Goal: Task Accomplishment & Management: Complete application form

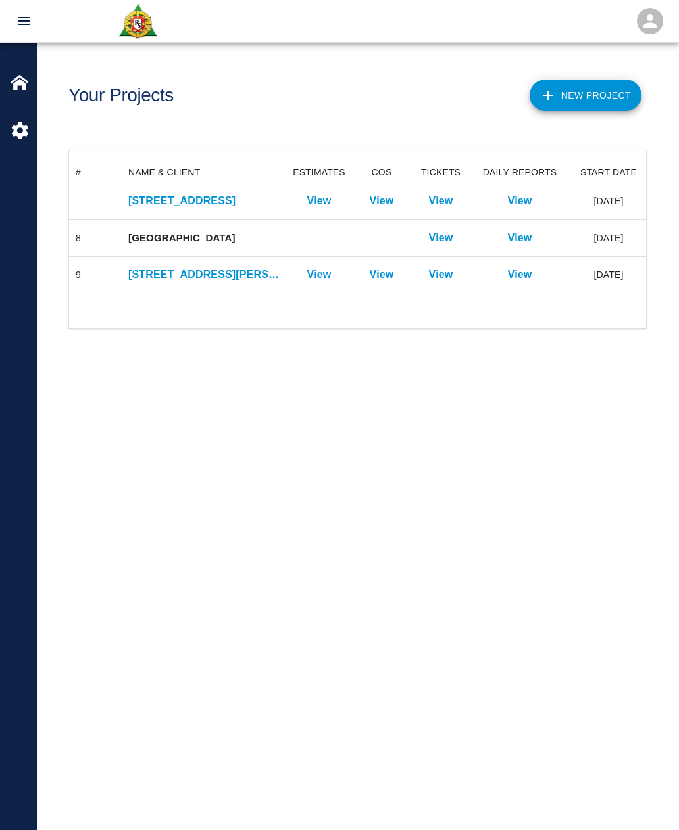
scroll to position [132, 577]
click at [446, 202] on p "View" at bounding box center [441, 201] width 24 height 16
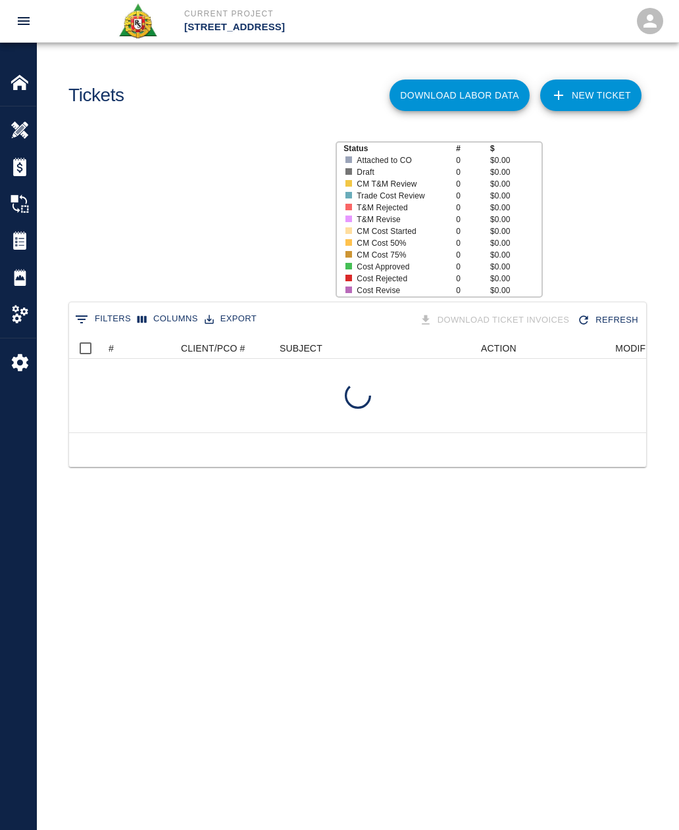
scroll to position [757, 577]
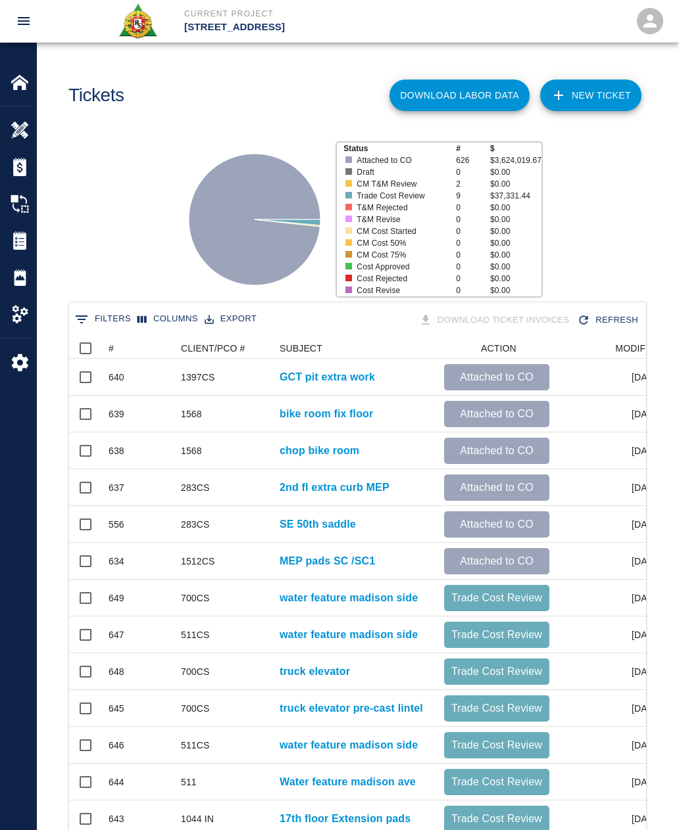
click at [126, 346] on icon "Sort" at bounding box center [123, 349] width 12 height 12
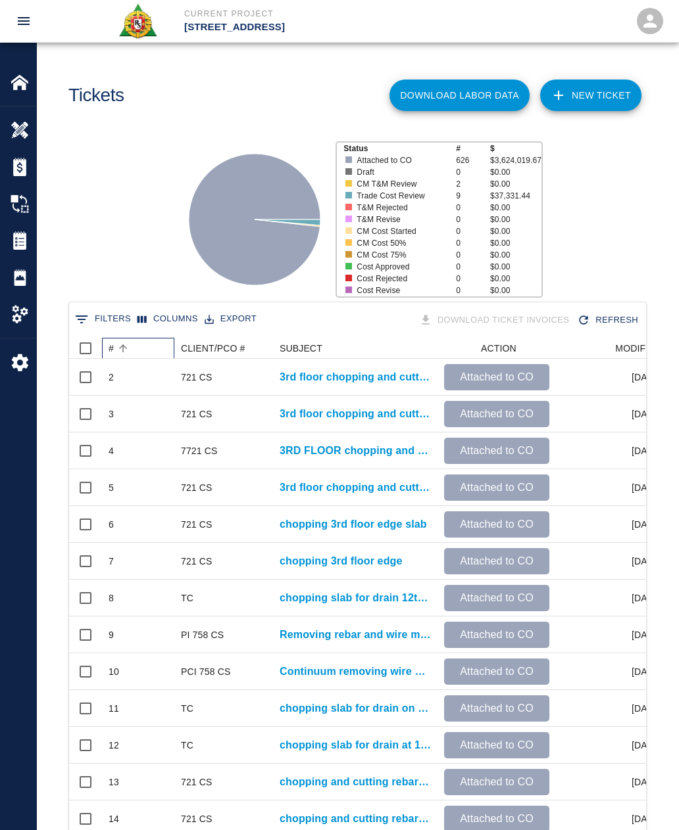
click at [131, 339] on div "#" at bounding box center [123, 348] width 18 height 18
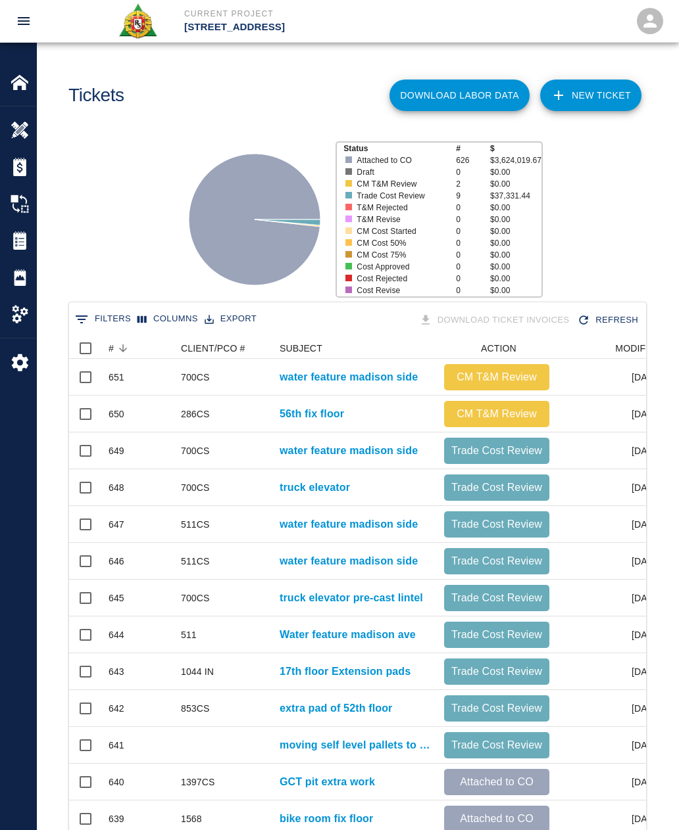
click at [602, 95] on link "NEW TICKET" at bounding box center [590, 96] width 101 height 32
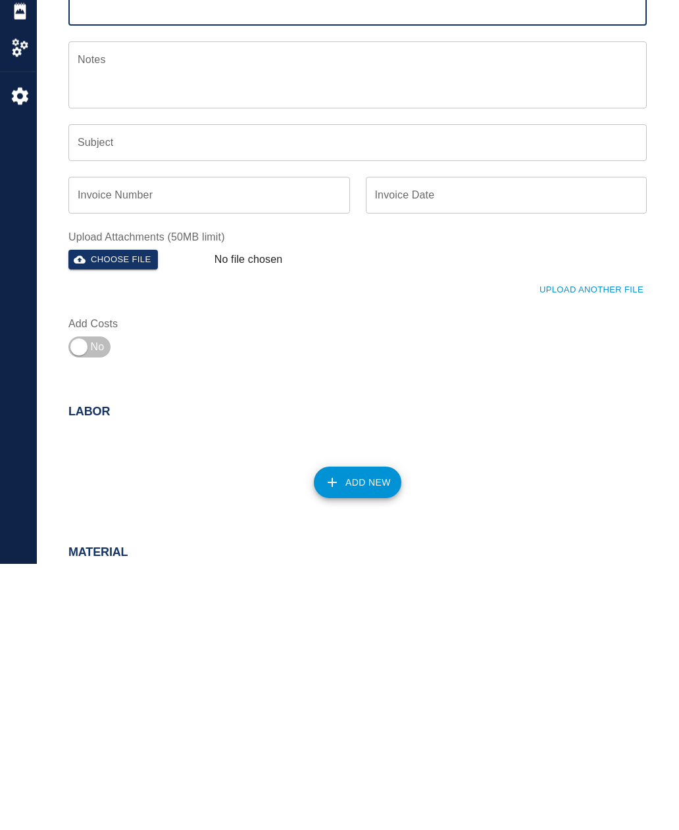
scroll to position [34, 0]
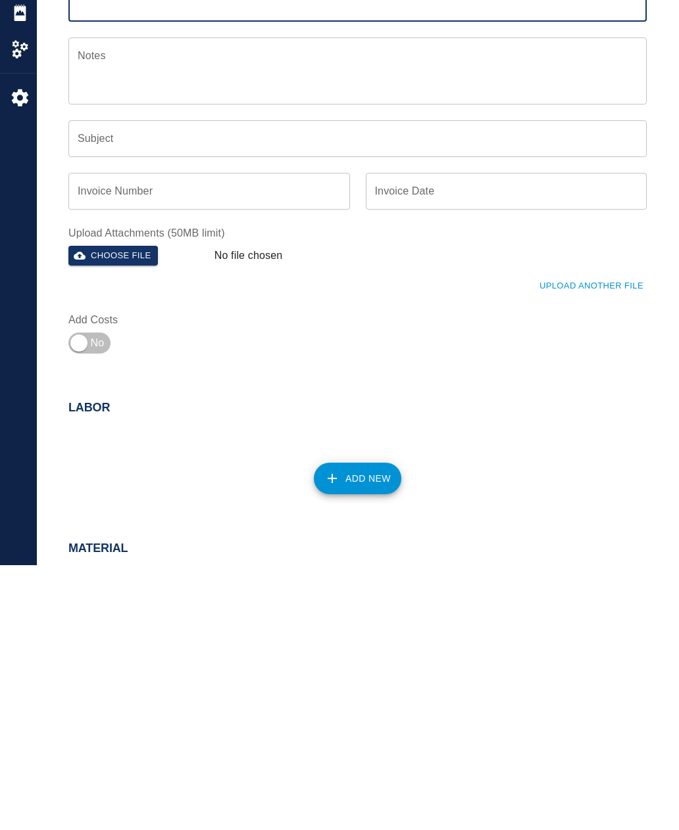
click at [360, 728] on button "Add New" at bounding box center [357, 744] width 87 height 32
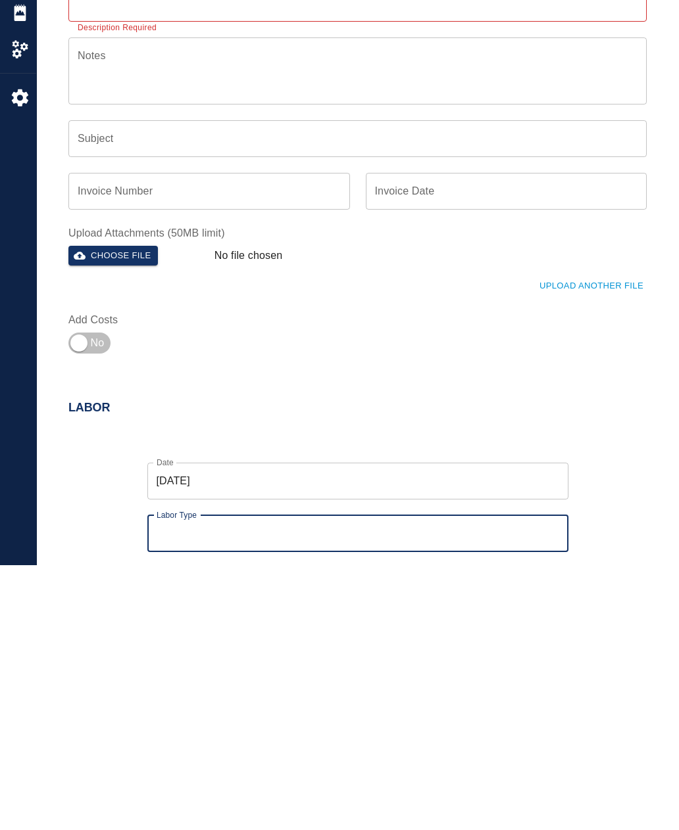
click at [230, 786] on input "Labor Type" at bounding box center [357, 798] width 409 height 25
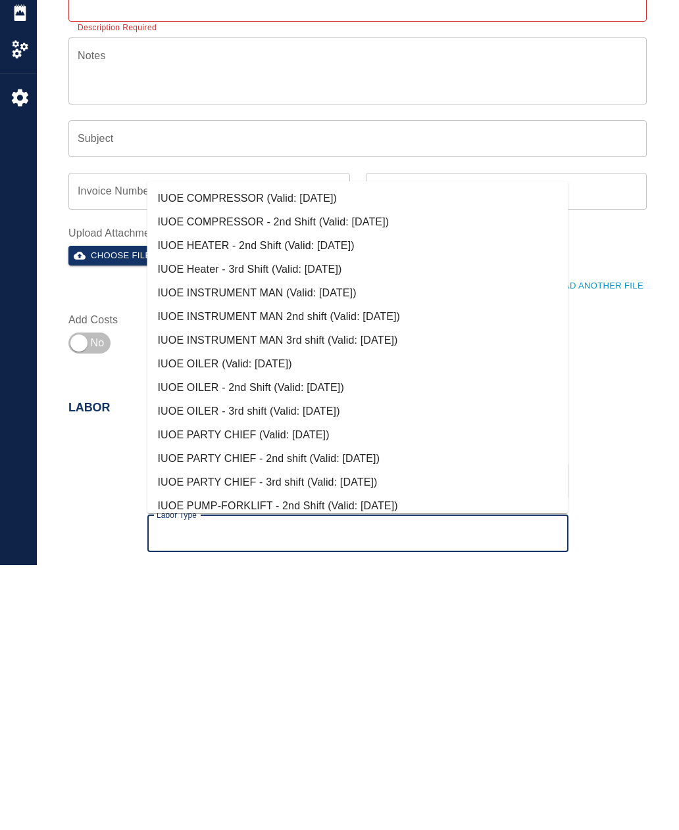
scroll to position [0, 0]
